Goal: Find specific page/section: Find specific page/section

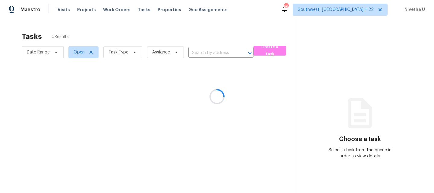
click at [65, 12] on div at bounding box center [217, 96] width 434 height 193
click at [62, 7] on div at bounding box center [217, 96] width 434 height 193
click at [62, 9] on div at bounding box center [217, 96] width 434 height 193
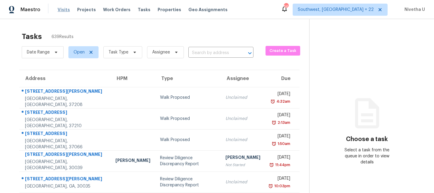
click at [61, 11] on span "Visits" at bounding box center [64, 10] width 12 height 6
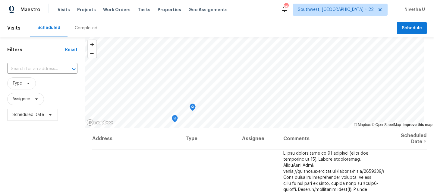
click at [89, 31] on div "Completed" at bounding box center [86, 28] width 23 height 6
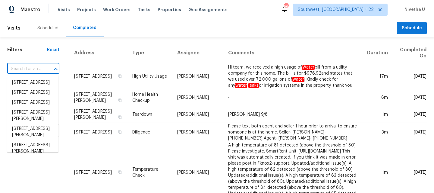
click at [39, 64] on input "text" at bounding box center [24, 68] width 35 height 9
paste input "1906 Sunbow Ave Apopka, FL 32703"
type input "1906 Sunbow Ave Apopka, FL 32703"
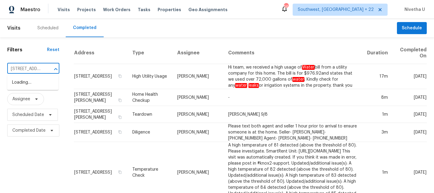
scroll to position [0, 41]
click at [42, 84] on li "1906 Sunbow Ave, Apopka, FL 32703" at bounding box center [32, 82] width 51 height 10
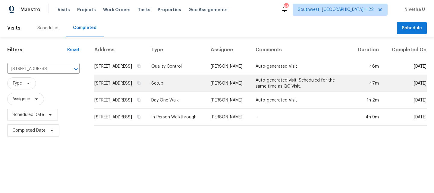
click at [180, 91] on td "Setup" at bounding box center [176, 83] width 60 height 17
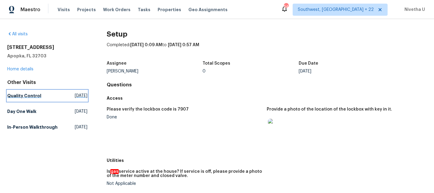
click at [45, 98] on link "Quality Control Thu, Sep 04 2025" at bounding box center [47, 95] width 80 height 11
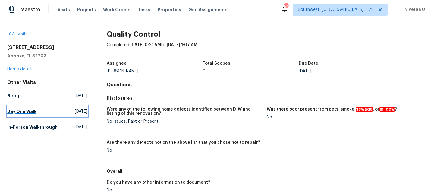
click at [44, 111] on link "Day One Walk Mon, Aug 25 2025" at bounding box center [47, 111] width 80 height 11
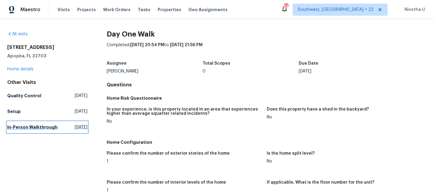
click at [49, 129] on h5 "In-Person Walkthrough" at bounding box center [32, 127] width 50 height 6
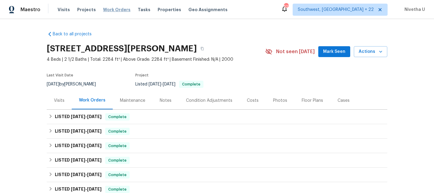
click at [114, 10] on span "Work Orders" at bounding box center [116, 10] width 27 height 6
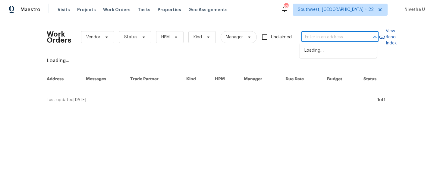
click at [320, 40] on input "text" at bounding box center [331, 37] width 60 height 9
paste input "[STREET_ADDRESS][PERSON_NAME]"
type input "[STREET_ADDRESS][PERSON_NAME]"
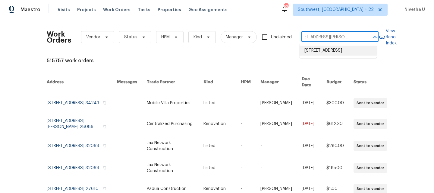
click at [321, 49] on li "[STREET_ADDRESS]" at bounding box center [338, 51] width 77 height 10
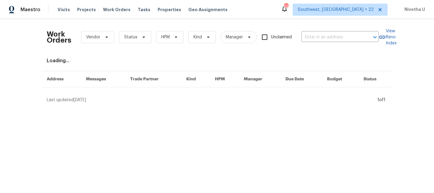
type input "[STREET_ADDRESS]"
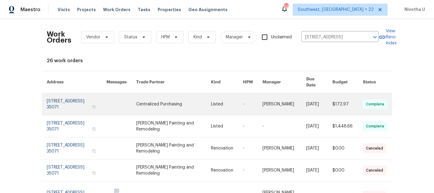
click at [70, 98] on link at bounding box center [77, 104] width 60 height 22
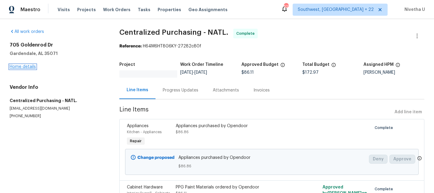
click at [23, 68] on link "Home details" at bounding box center [23, 66] width 26 height 4
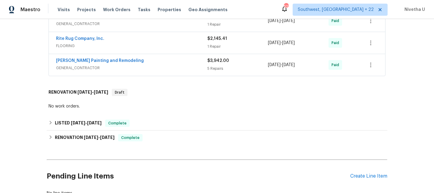
scroll to position [301, 0]
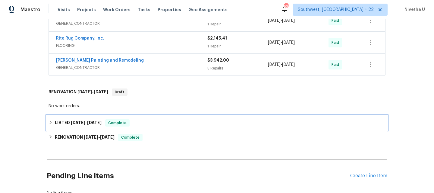
click at [139, 124] on div "LISTED [DATE] - [DATE] Complete" at bounding box center [217, 122] width 337 height 7
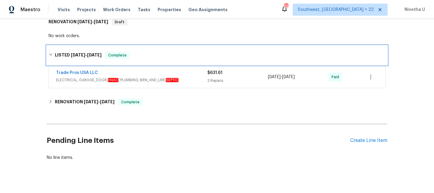
scroll to position [374, 0]
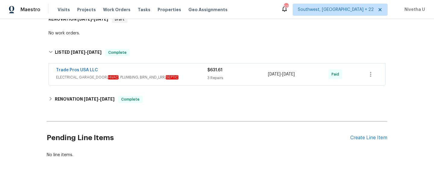
click at [188, 74] on span "ELECTRICAL, GARAGE_DOOR, HVAC , PLUMBING, BRN_AND_LRR, SEPTIC" at bounding box center [131, 77] width 151 height 6
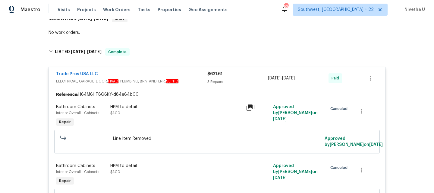
scroll to position [360, 0]
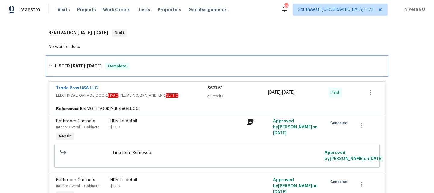
click at [149, 70] on div "LISTED [DATE] - [DATE] Complete" at bounding box center [217, 65] width 341 height 19
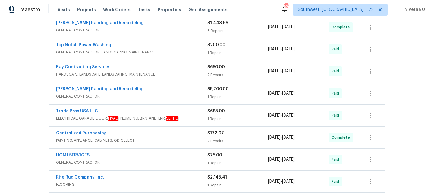
scroll to position [78, 0]
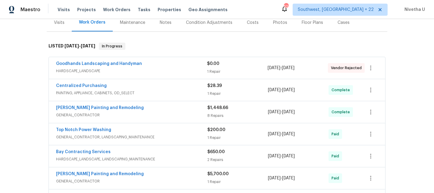
click at [158, 65] on div "Goodhands Landscaping and Handyman" at bounding box center [131, 64] width 151 height 7
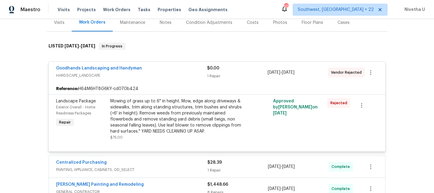
click at [158, 72] on div "Goodhands Landscaping and Handyman" at bounding box center [131, 68] width 151 height 7
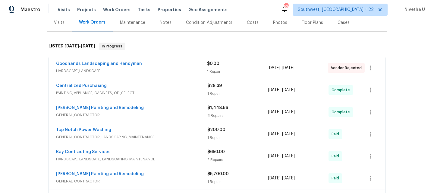
click at [154, 86] on div "Centralized Purchasing" at bounding box center [131, 86] width 151 height 7
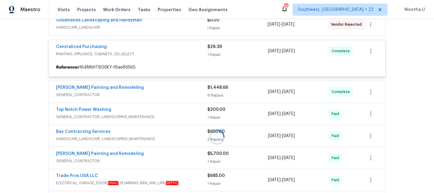
scroll to position [130, 0]
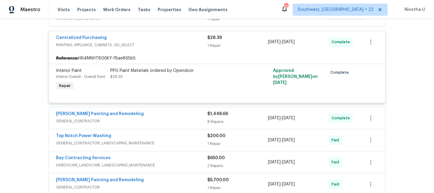
click at [165, 42] on div "Centralized Purchasing" at bounding box center [131, 38] width 151 height 7
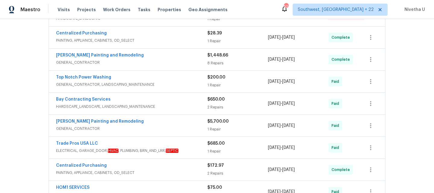
click at [164, 61] on span "GENERAL_CONTRACTOR" at bounding box center [131, 62] width 151 height 6
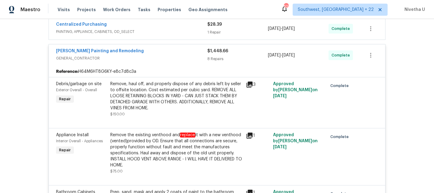
scroll to position [138, 0]
click at [167, 59] on span "GENERAL_CONTRACTOR" at bounding box center [131, 59] width 151 height 6
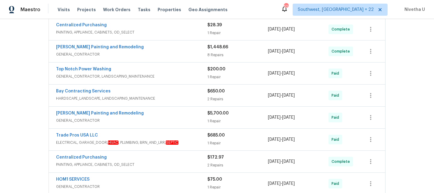
click at [169, 78] on span "GENERAL_CONTRACTOR, LANDSCAPING_MAINTENANCE" at bounding box center [131, 76] width 151 height 6
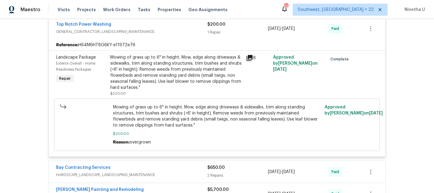
scroll to position [186, 0]
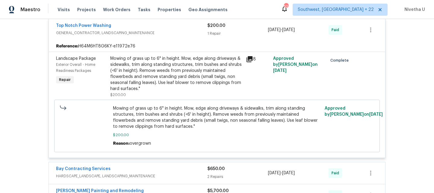
click at [163, 27] on div "Top Notch Power Washing" at bounding box center [131, 26] width 151 height 7
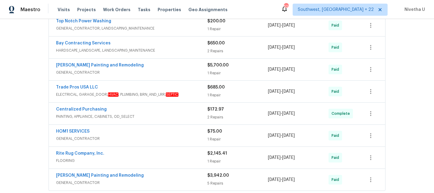
click at [163, 49] on span "HARDSCAPE_LANDSCAPE, LANDSCAPING_MAINTENANCE" at bounding box center [131, 50] width 151 height 6
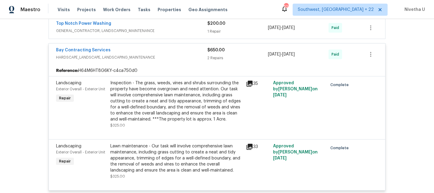
scroll to position [183, 0]
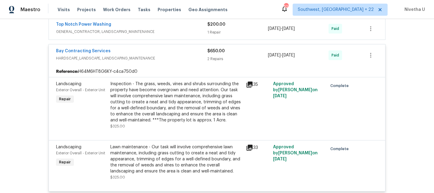
click at [168, 63] on div "Bay Contracting Services HARDSCAPE_LANDSCAPE, LANDSCAPING_MAINTENANCE $650.00 2…" at bounding box center [217, 55] width 336 height 22
click at [168, 54] on div "Bay Contracting Services" at bounding box center [131, 51] width 151 height 7
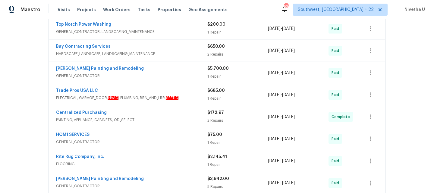
click at [168, 74] on span "GENERAL_CONTRACTOR" at bounding box center [131, 76] width 151 height 6
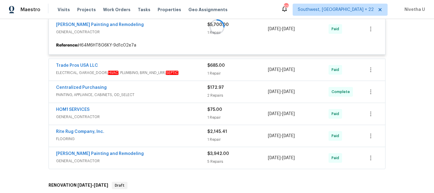
scroll to position [234, 0]
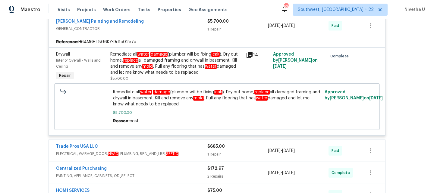
click at [171, 28] on span "GENERAL_CONTRACTOR" at bounding box center [131, 29] width 151 height 6
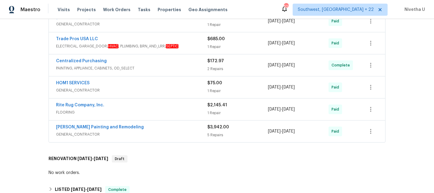
click at [196, 47] on span "ELECTRICAL, GARAGE_DOOR, HVAC , PLUMBING, BRN_AND_LRR, SEPTIC" at bounding box center [131, 46] width 151 height 6
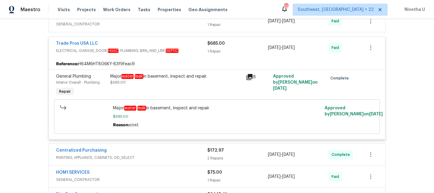
click at [193, 45] on div "Trade Pros USA LLC" at bounding box center [131, 43] width 151 height 7
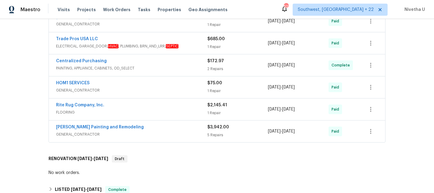
click at [191, 68] on span "PAINTING, APPLIANCE, CABINETS, OD_SELECT" at bounding box center [131, 68] width 151 height 6
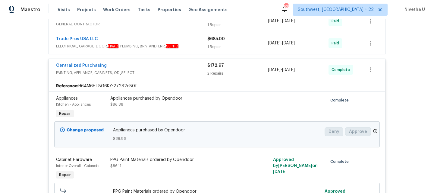
click at [191, 68] on div "Centralized Purchasing" at bounding box center [131, 65] width 151 height 7
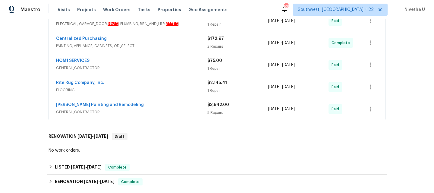
scroll to position [257, 0]
click at [189, 65] on span "GENERAL_CONTRACTOR" at bounding box center [131, 67] width 151 height 6
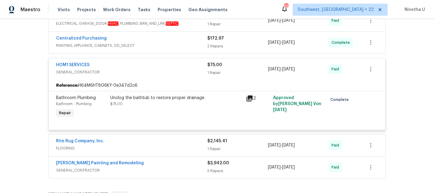
click at [188, 68] on div "HOM1 SERVICES" at bounding box center [131, 65] width 151 height 7
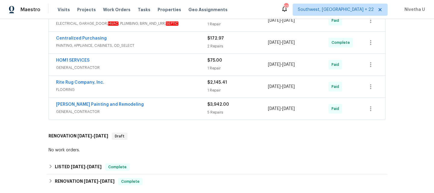
click at [180, 72] on div "HOM1 SERVICES GENERAL_CONTRACTOR $75.00 1 Repair [DATE] - [DATE] Paid" at bounding box center [217, 65] width 336 height 22
click at [177, 67] on span "GENERAL_CONTRACTOR" at bounding box center [131, 67] width 151 height 6
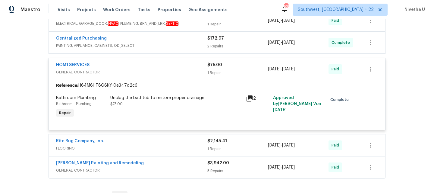
click at [180, 73] on span "GENERAL_CONTRACTOR" at bounding box center [131, 72] width 151 height 6
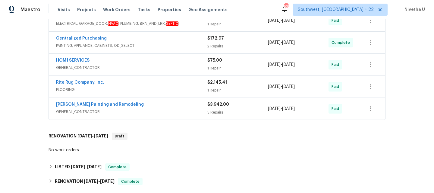
click at [174, 47] on span "PAINTING, APPLIANCE, CABINETS, OD_SELECT" at bounding box center [131, 45] width 151 height 6
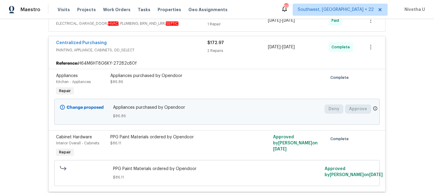
click at [174, 47] on span "PAINTING, APPLIANCE, CABINETS, OD_SELECT" at bounding box center [131, 50] width 151 height 6
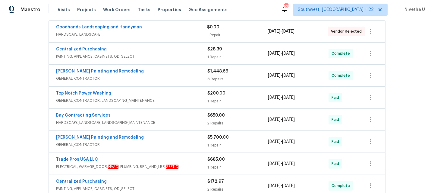
scroll to position [114, 0]
click at [166, 81] on span "GENERAL_CONTRACTOR" at bounding box center [131, 79] width 151 height 6
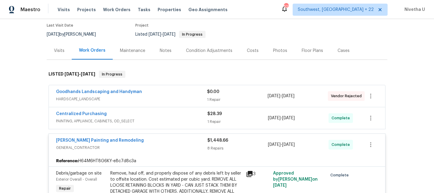
scroll to position [50, 0]
click at [162, 143] on div "[PERSON_NAME] Painting and Remodeling" at bounding box center [131, 140] width 151 height 7
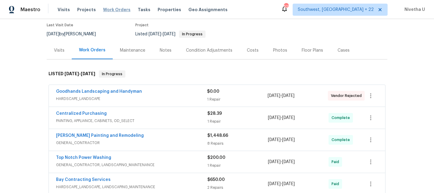
click at [113, 11] on span "Work Orders" at bounding box center [116, 10] width 27 height 6
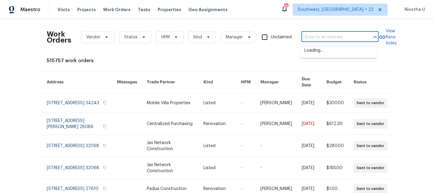
click at [337, 37] on input "text" at bounding box center [331, 37] width 60 height 9
paste input "[STREET_ADDRESS]"
type input "[STREET_ADDRESS]"
click at [339, 55] on li "[STREET_ADDRESS]" at bounding box center [338, 51] width 77 height 10
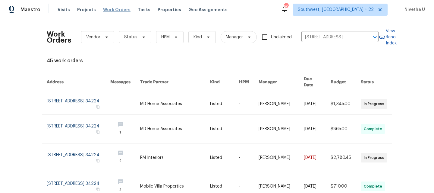
click at [111, 11] on span "Work Orders" at bounding box center [116, 10] width 27 height 6
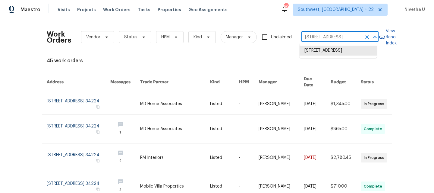
click at [311, 37] on input "[STREET_ADDRESS]" at bounding box center [331, 37] width 60 height 9
paste input "text"
type input "[STREET_ADDRESS]"
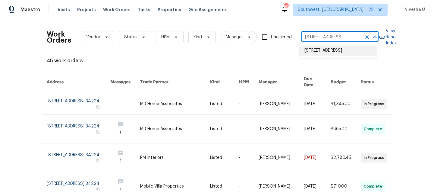
click at [329, 68] on div "Work Orders Vendor Status HPM Kind Manager Unclaimed [STREET_ADDRESS] ​ View Re…" at bounding box center [217, 192] width 341 height 336
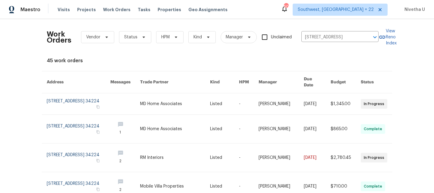
scroll to position [0, 0]
click at [322, 46] on div "Work Orders Vendor Status HPM Kind Manager Unclaimed [STREET_ADDRESS] ​" at bounding box center [213, 37] width 332 height 27
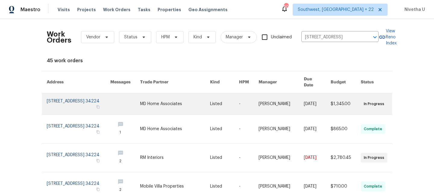
click at [81, 94] on link at bounding box center [79, 103] width 64 height 21
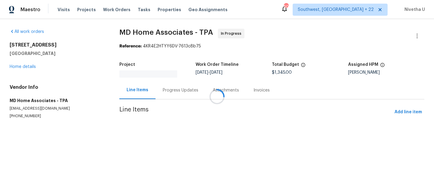
click at [23, 69] on div at bounding box center [217, 96] width 434 height 193
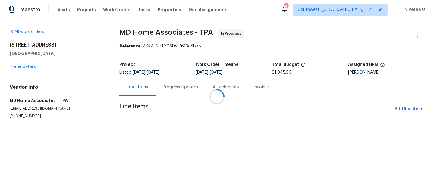
click at [23, 65] on div at bounding box center [217, 96] width 434 height 193
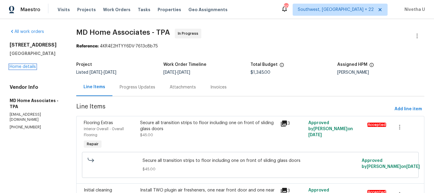
click at [23, 65] on link "Home details" at bounding box center [23, 66] width 26 height 4
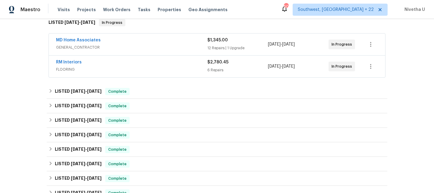
scroll to position [101, 0]
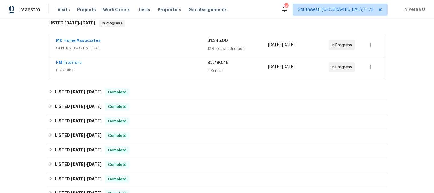
click at [137, 69] on span "FLOORING" at bounding box center [131, 70] width 151 height 6
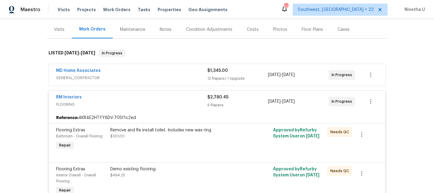
scroll to position [70, 0]
click at [142, 100] on div "RM Interiors" at bounding box center [131, 98] width 151 height 7
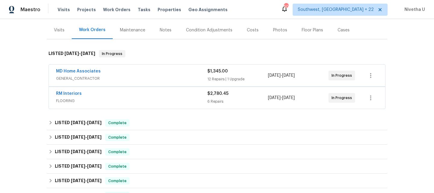
click at [142, 77] on span "GENERAL_CONTRACTOR" at bounding box center [131, 78] width 151 height 6
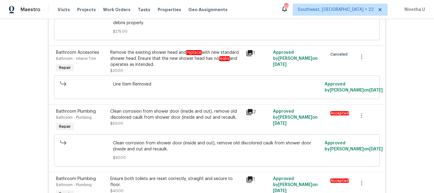
scroll to position [0, 0]
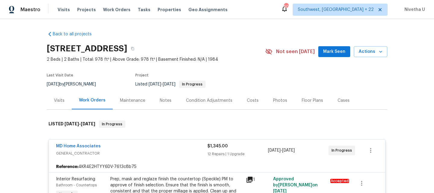
click at [150, 146] on div "MD Home Associates" at bounding box center [131, 146] width 151 height 7
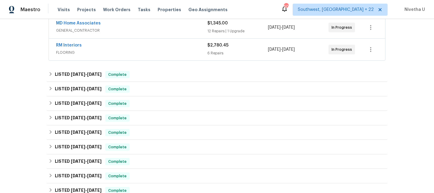
scroll to position [126, 0]
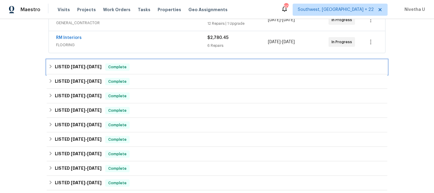
click at [145, 64] on div "LISTED [DATE] - [DATE] Complete" at bounding box center [217, 66] width 337 height 7
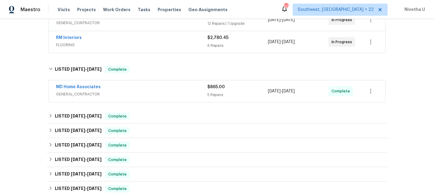
click at [148, 95] on span "GENERAL_CONTRACTOR" at bounding box center [131, 94] width 151 height 6
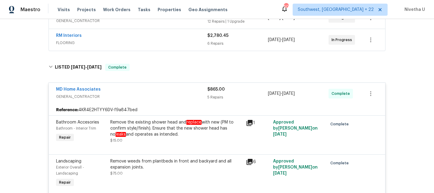
scroll to position [85, 0]
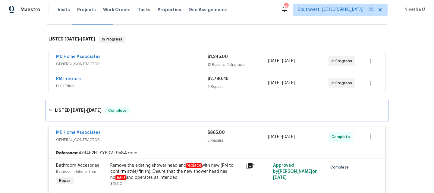
click at [147, 111] on div "LISTED [DATE] - [DATE] Complete" at bounding box center [217, 110] width 337 height 7
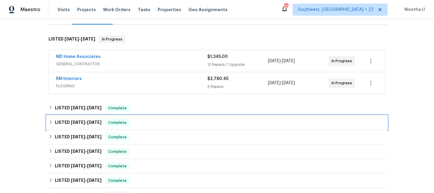
click at [146, 124] on div "LISTED [DATE] - [DATE] Complete" at bounding box center [217, 122] width 337 height 7
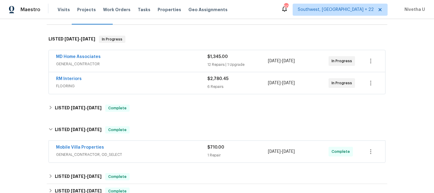
click at [149, 156] on span "GENERAL_CONTRACTOR, OD_SELECT" at bounding box center [131, 154] width 151 height 6
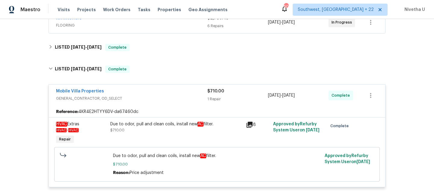
scroll to position [145, 0]
click at [132, 98] on span "GENERAL_CONTRACTOR, OD_SELECT" at bounding box center [131, 99] width 151 height 6
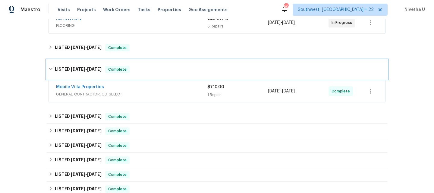
click at [132, 77] on div "LISTED [DATE] - [DATE] Complete" at bounding box center [217, 69] width 341 height 19
